Goal: Check status: Check status

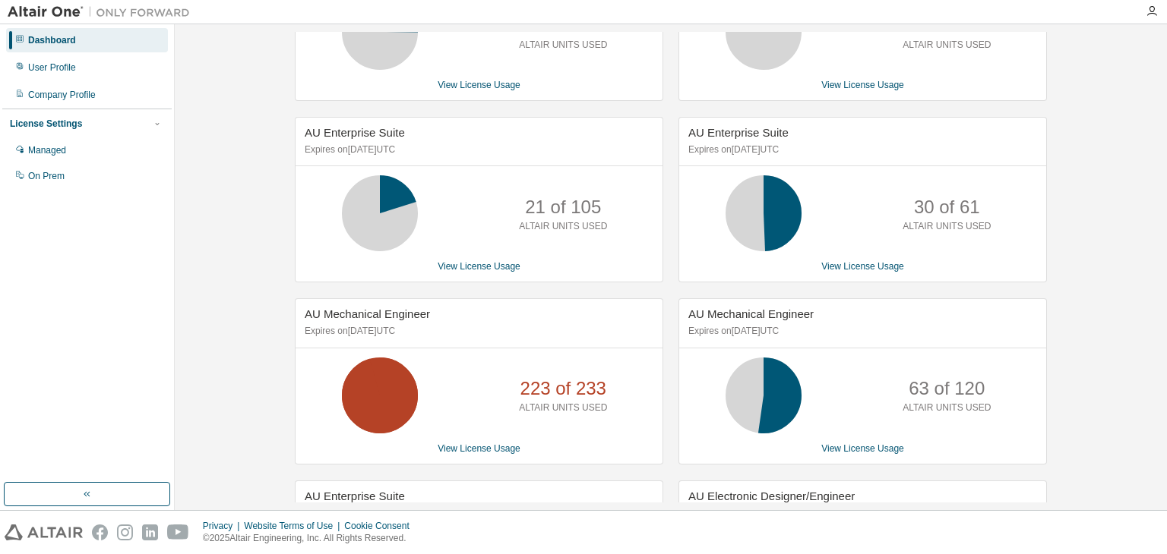
scroll to position [308, 0]
